Goal: Navigation & Orientation: Find specific page/section

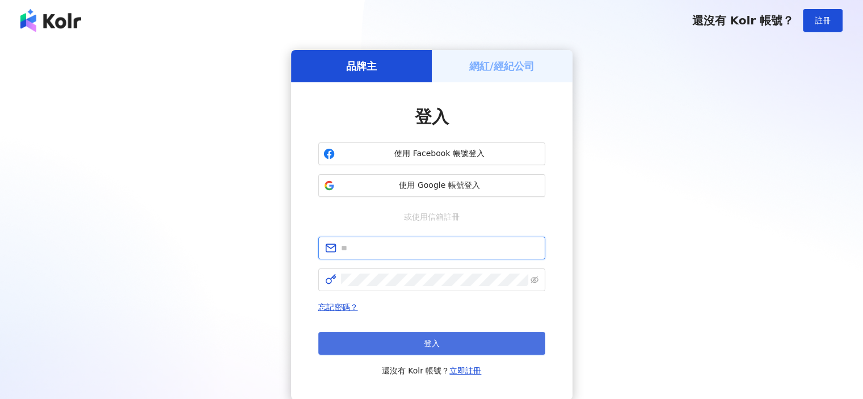
type input "**********"
click at [518, 344] on button "登入" at bounding box center [431, 343] width 227 height 23
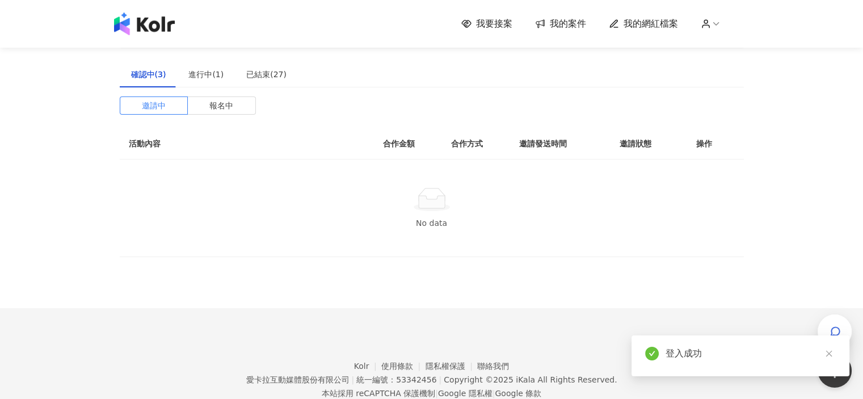
click at [637, 20] on span "我的網紅檔案" at bounding box center [650, 24] width 54 height 12
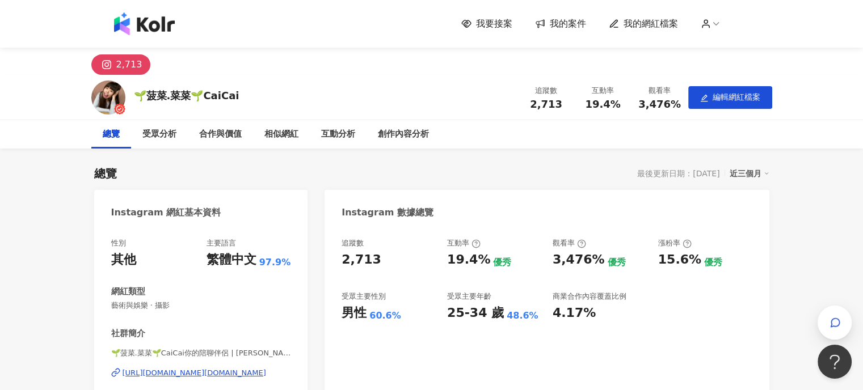
click at [161, 26] on img at bounding box center [144, 23] width 61 height 23
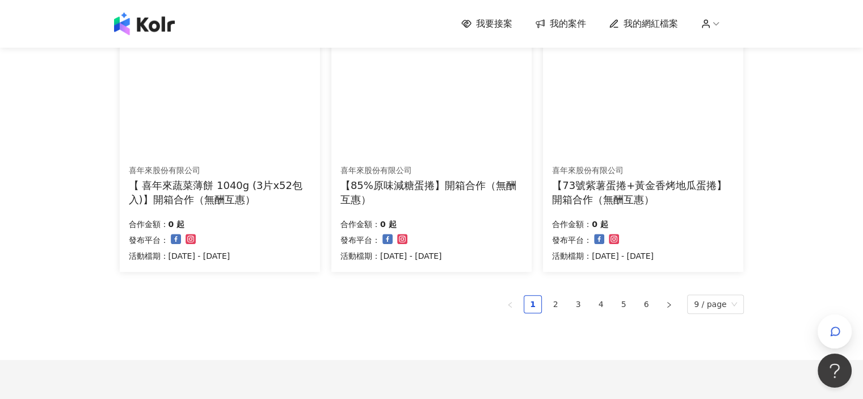
scroll to position [737, 0]
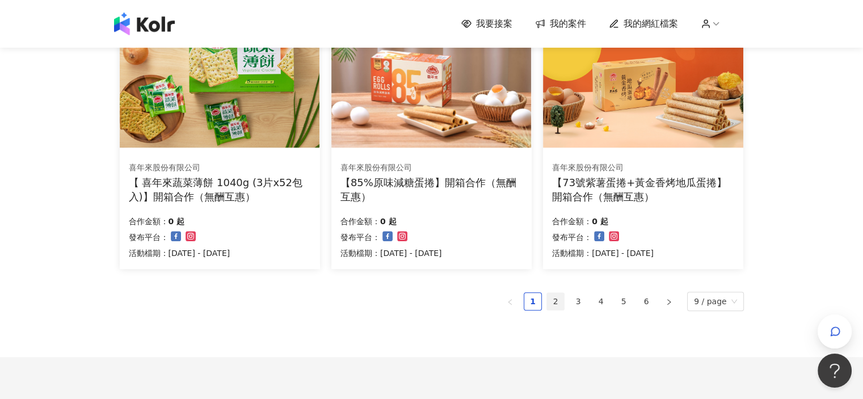
click at [560, 302] on link "2" at bounding box center [555, 301] width 17 height 17
